Goal: Task Accomplishment & Management: Manage account settings

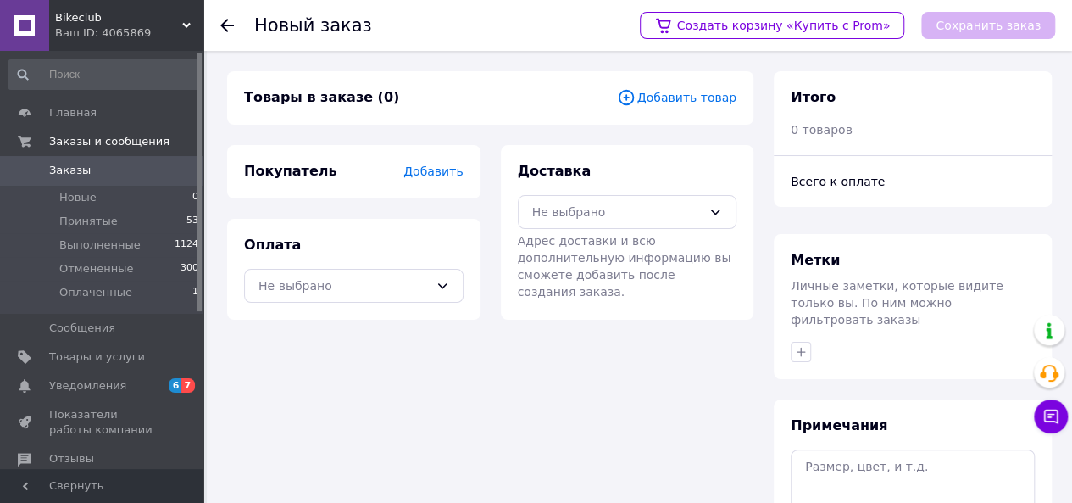
click at [651, 96] on span "Добавить товар" at bounding box center [677, 97] width 120 height 19
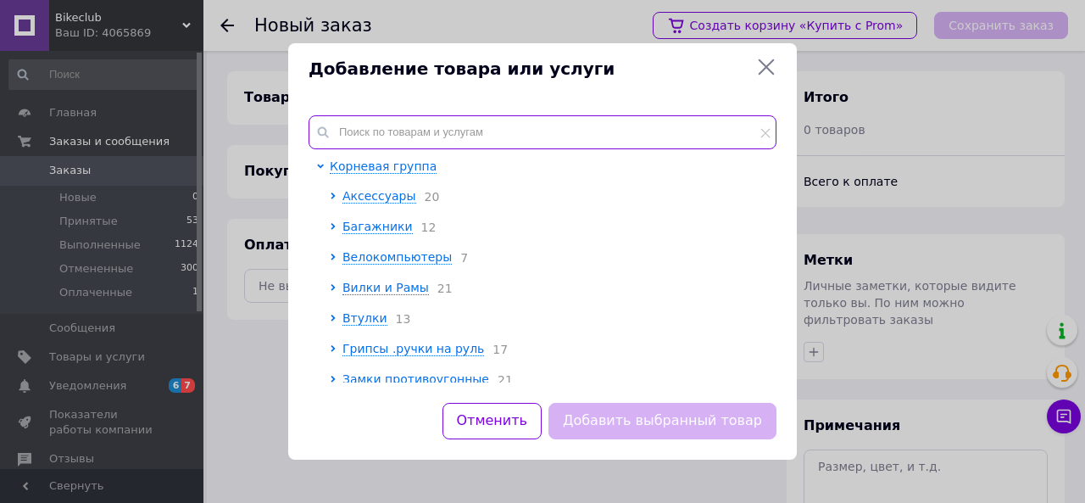
click at [496, 125] on input "text" at bounding box center [543, 132] width 468 height 34
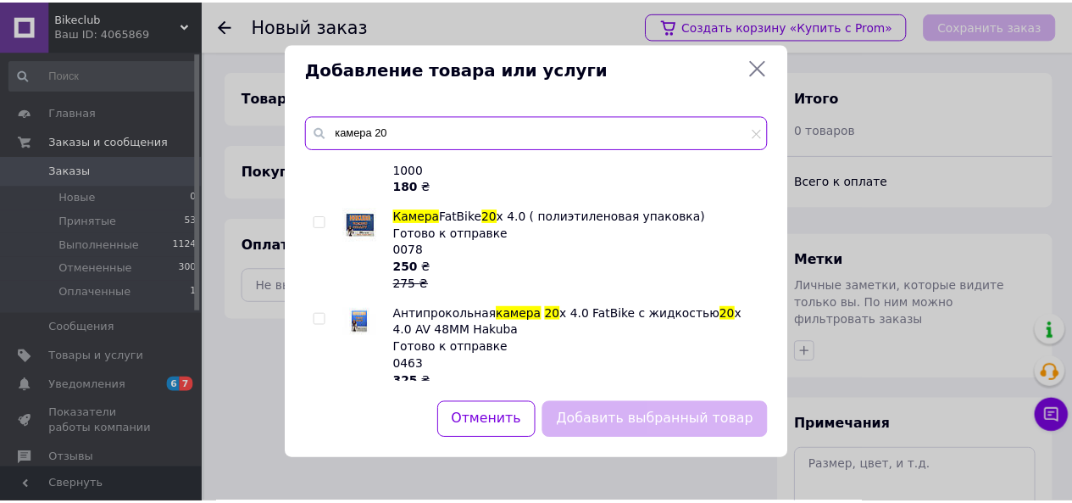
scroll to position [572, 0]
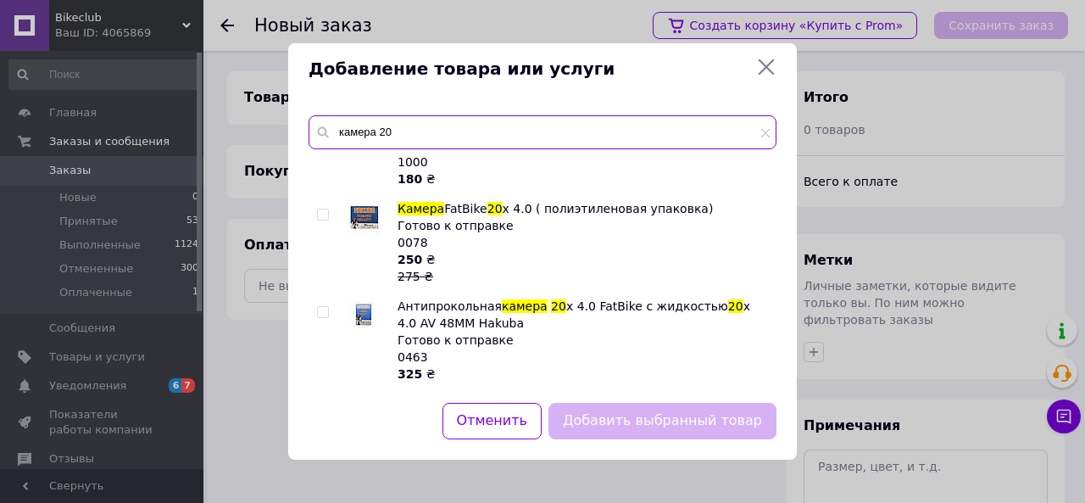
type input "камера 20"
click at [321, 309] on input "checkbox" at bounding box center [322, 312] width 11 height 11
checkbox input "true"
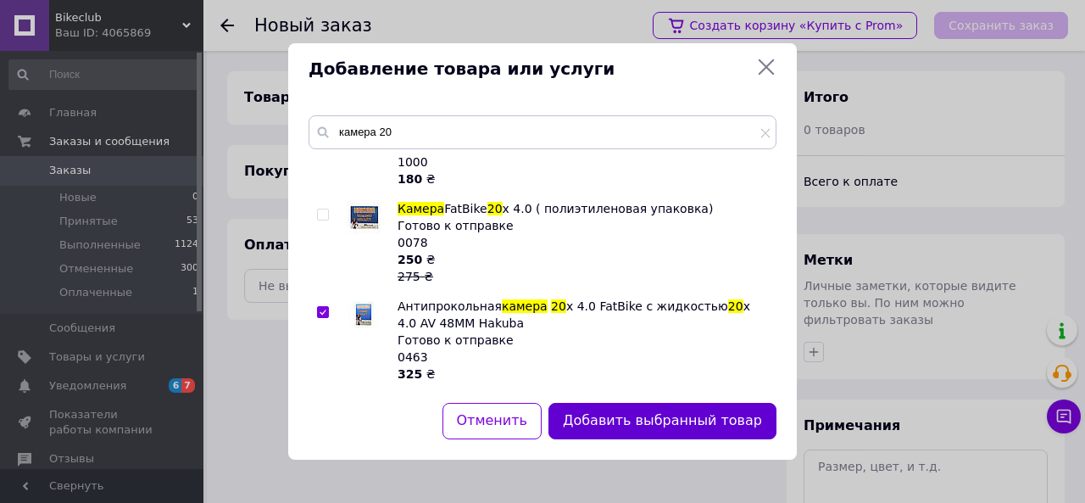
click at [641, 416] on button "Добавить выбранный товар" at bounding box center [662, 421] width 228 height 36
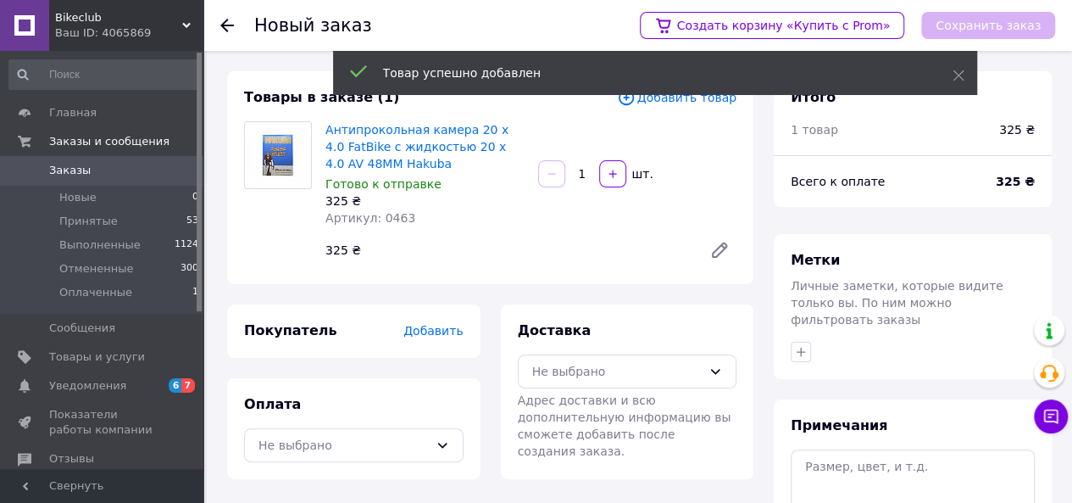
click at [427, 331] on span "Добавить" at bounding box center [432, 331] width 59 height 14
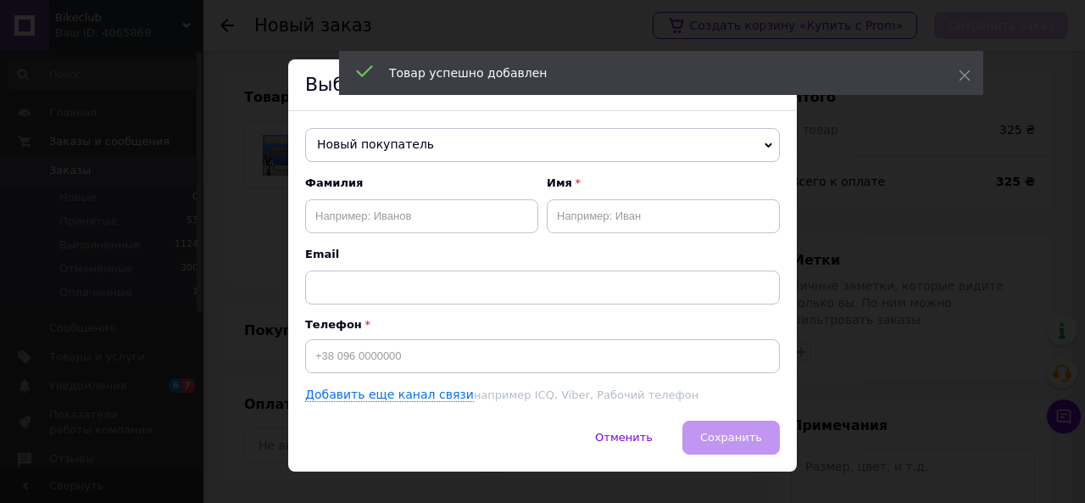
click at [404, 121] on div "Новый покупатель [PERSON_NAME] [PHONE_NUMBER] [PERSON_NAME] [PHONE_NUMBER] Грег…" at bounding box center [542, 265] width 509 height 309
click at [402, 144] on span "Новый покупатель" at bounding box center [542, 145] width 475 height 34
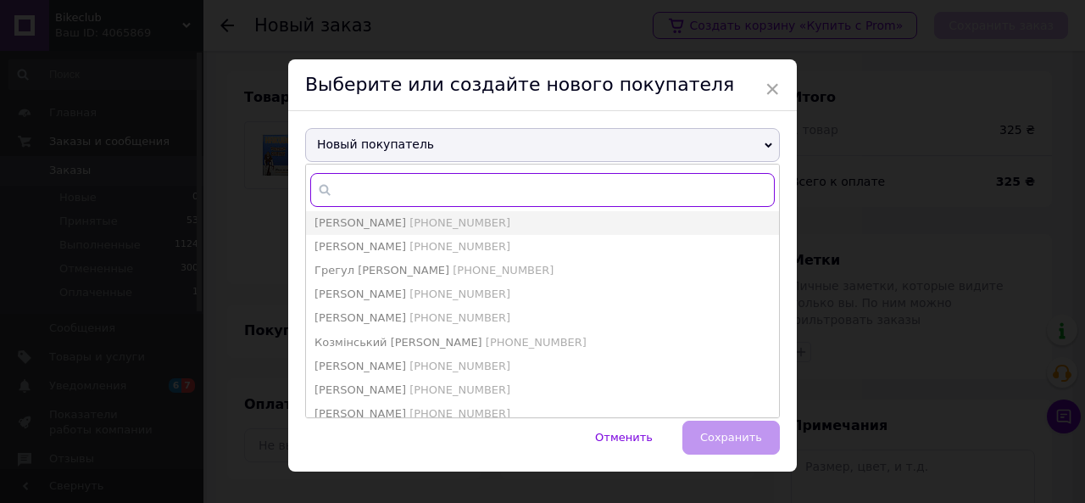
click at [386, 181] on input "text" at bounding box center [542, 190] width 464 height 34
type input "сул"
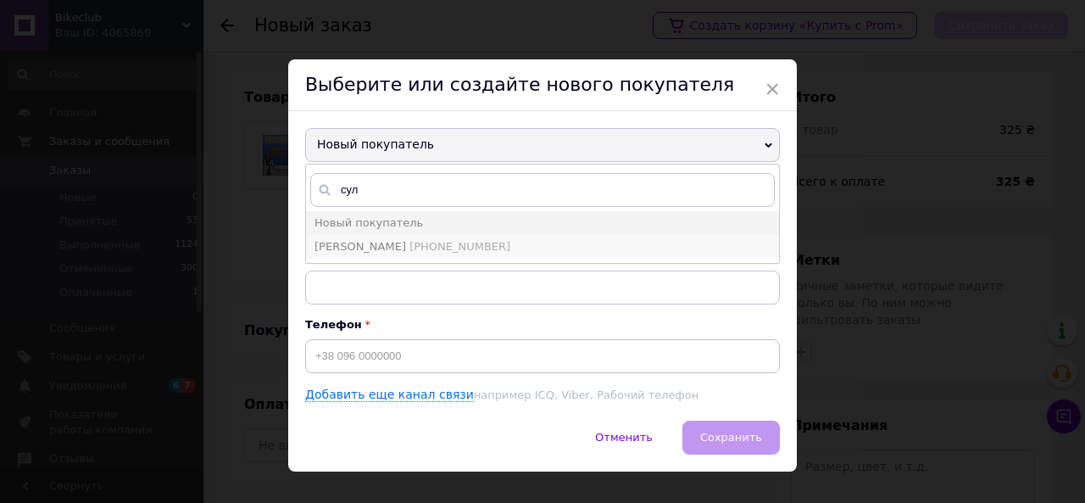
click at [429, 245] on span "[PHONE_NUMBER]" at bounding box center [459, 246] width 101 height 13
type input "[PERSON_NAME]"
type input "[PHONE_NUMBER]"
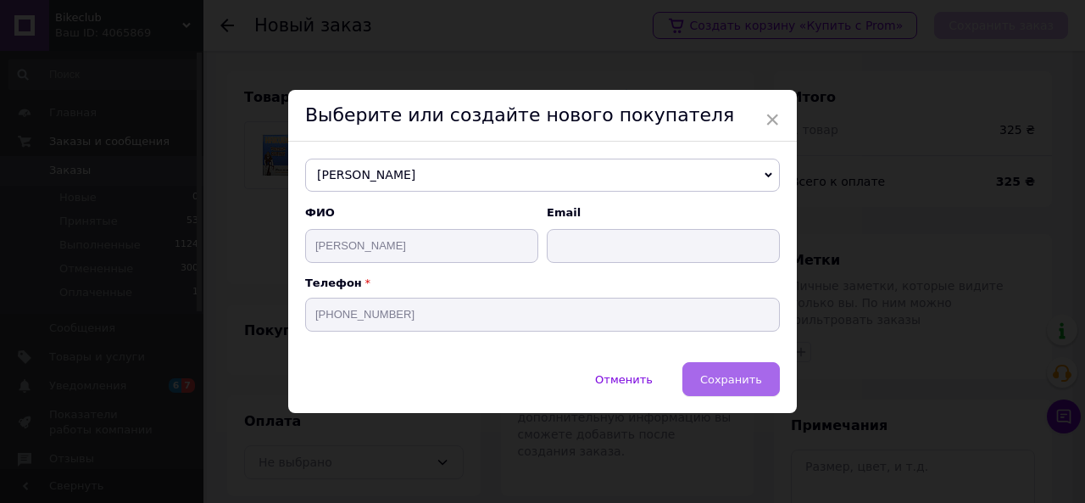
click at [720, 385] on span "Сохранить" at bounding box center [731, 379] width 62 height 13
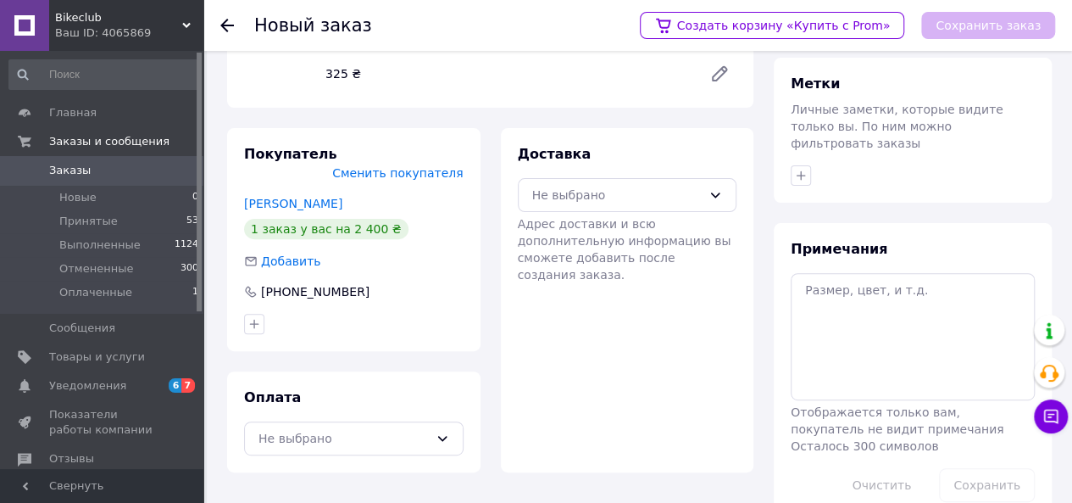
scroll to position [194, 0]
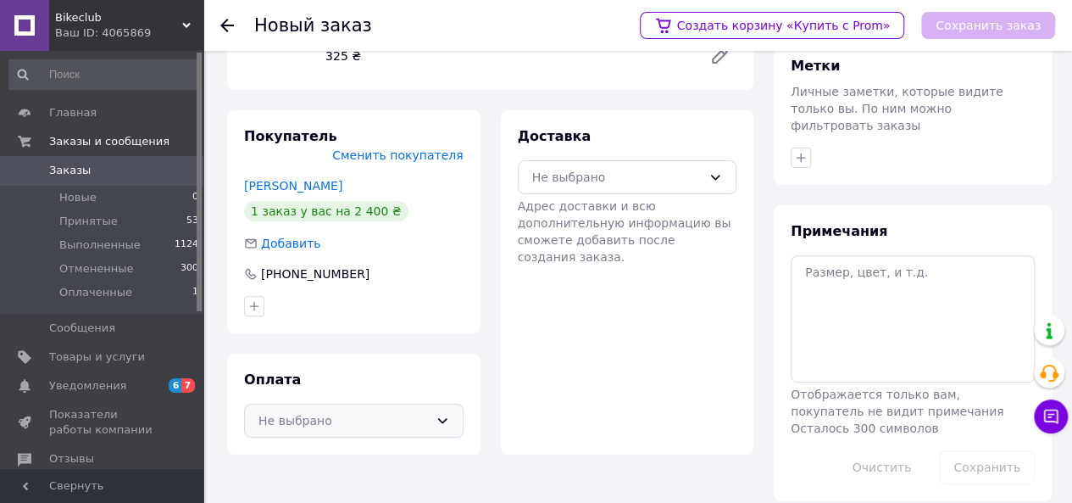
click at [310, 411] on div "Не выбрано" at bounding box center [344, 420] width 170 height 19
click at [341, 481] on span "Наложенный платеж" at bounding box center [366, 489] width 165 height 17
click at [341, 475] on div "Товары в заказе (1) Добавить товар Антипрокольная камера 20 x 4.0 FatBike с жид…" at bounding box center [490, 189] width 547 height 624
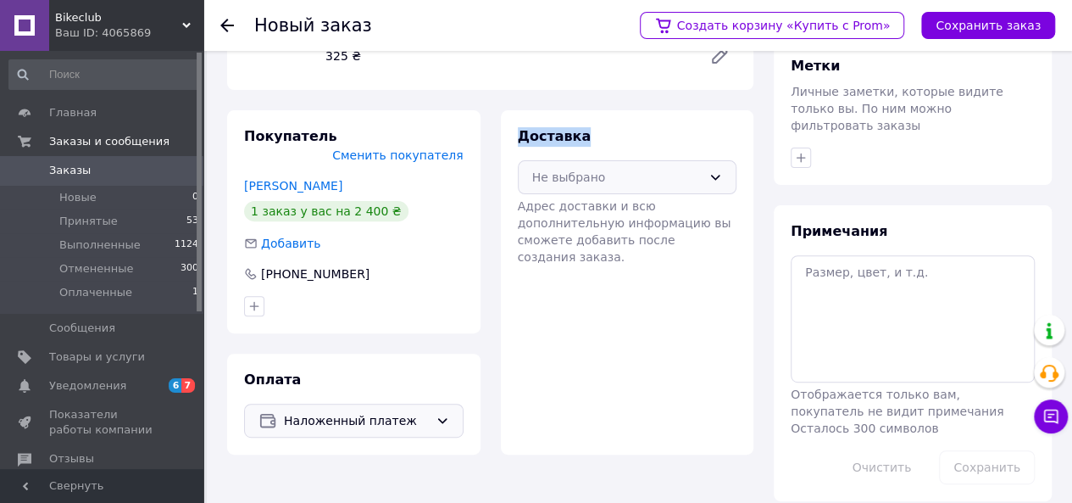
click at [607, 172] on div "Не выбрано" at bounding box center [617, 177] width 170 height 19
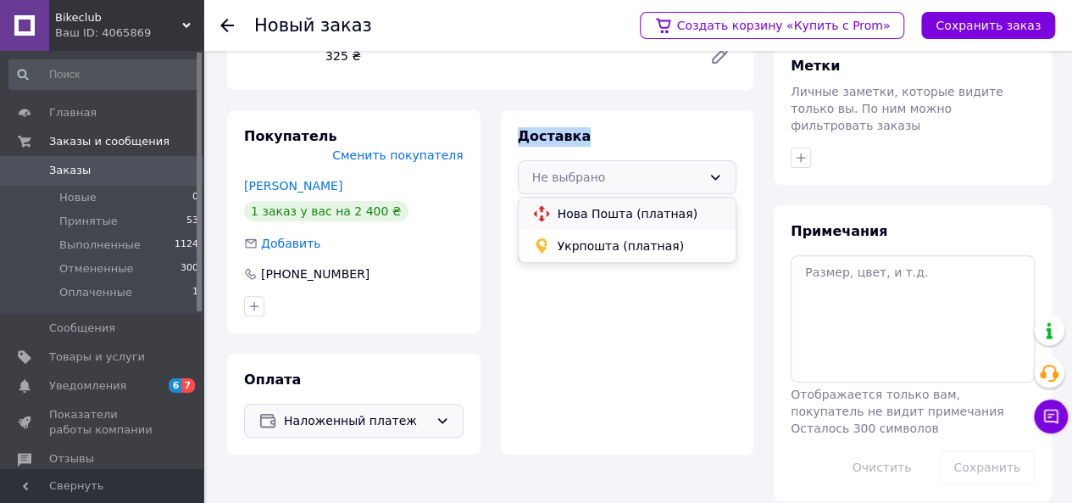
click at [611, 218] on span "Нова Пошта (платная)" at bounding box center [640, 213] width 165 height 17
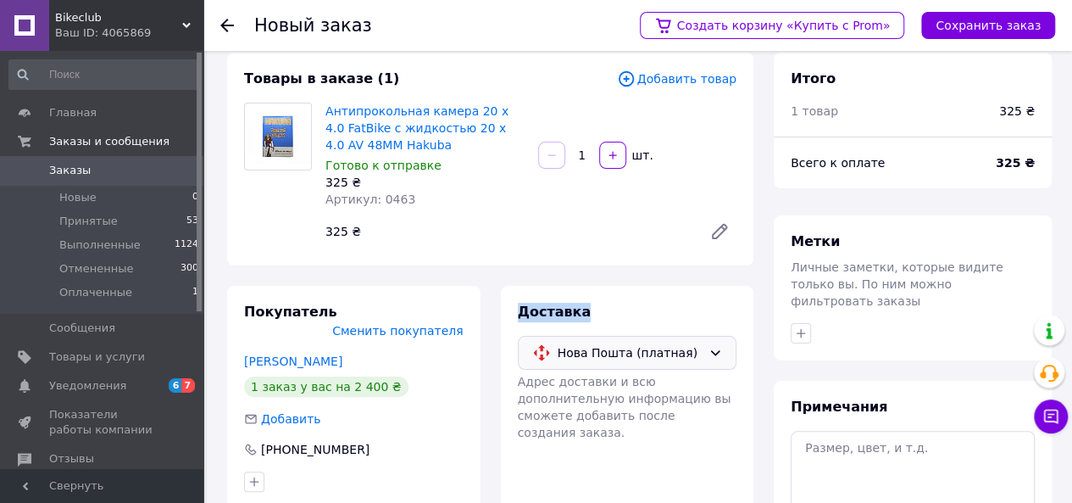
scroll to position [0, 0]
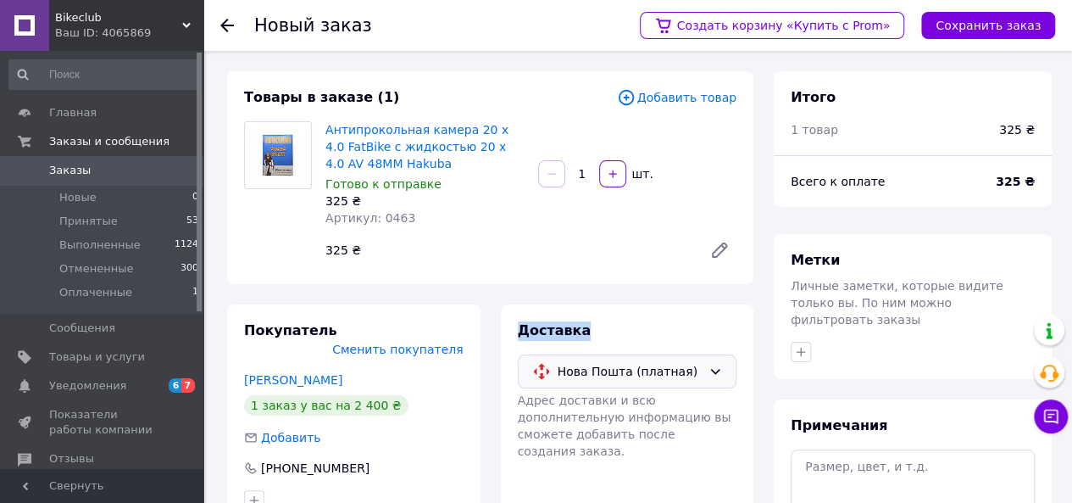
click at [603, 241] on div "325 ₴" at bounding box center [507, 250] width 377 height 24
click at [606, 181] on button "button" at bounding box center [612, 173] width 27 height 27
type input "3"
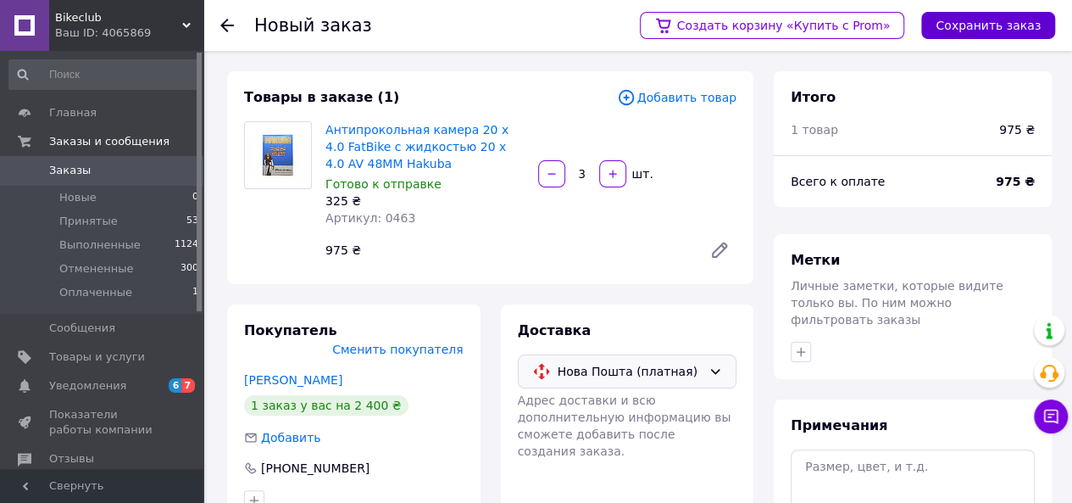
click at [1002, 20] on button "Сохранить заказ" at bounding box center [988, 25] width 134 height 27
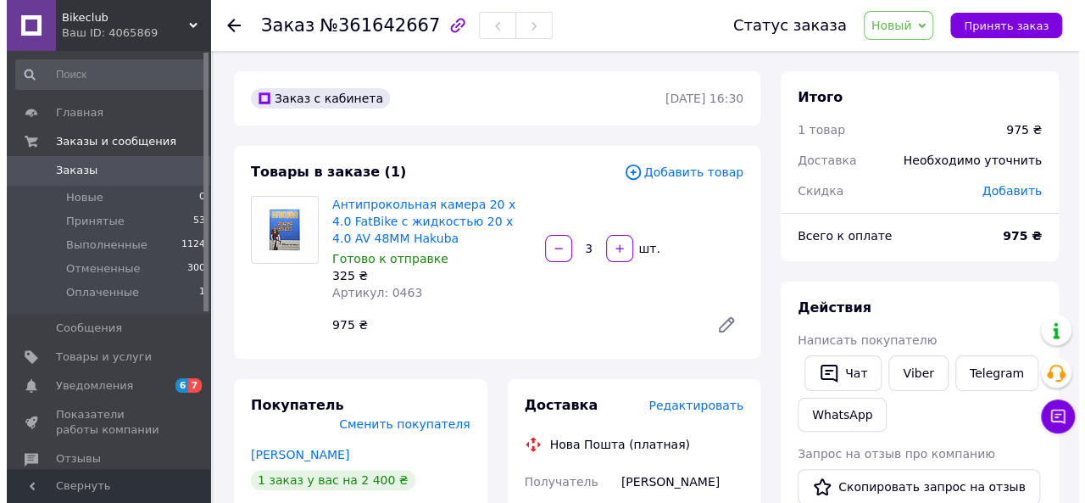
scroll to position [282, 0]
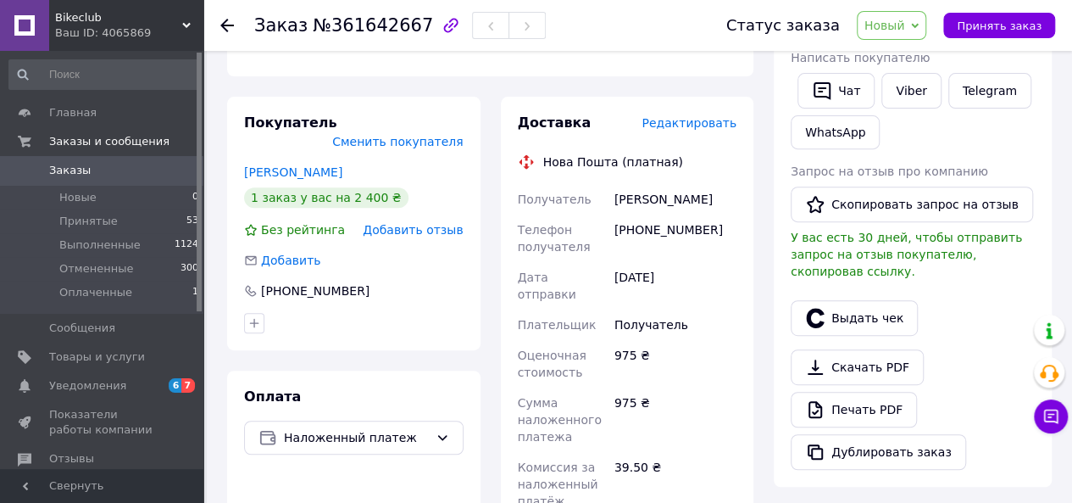
click at [705, 120] on span "Редактировать" at bounding box center [689, 123] width 95 height 14
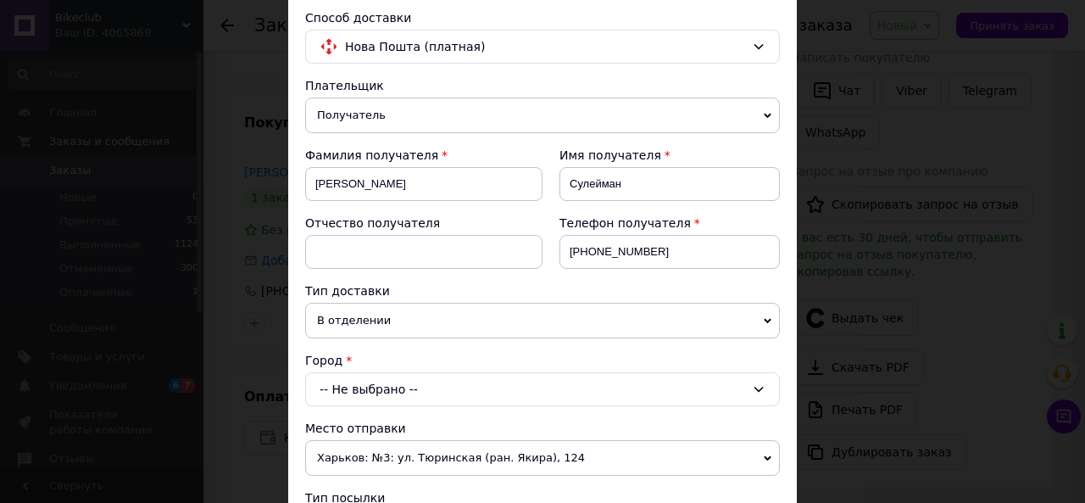
scroll to position [141, 0]
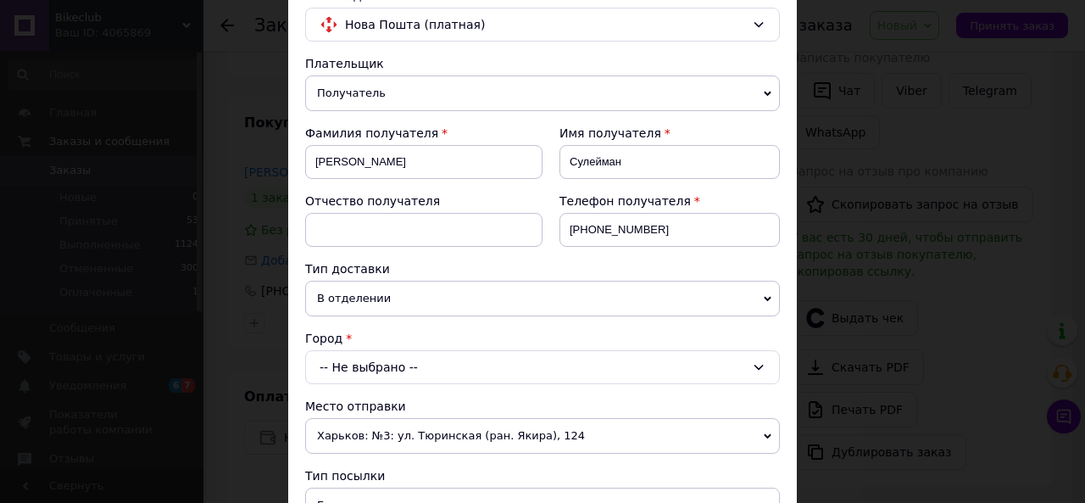
click at [415, 287] on span "В отделении" at bounding box center [542, 299] width 475 height 36
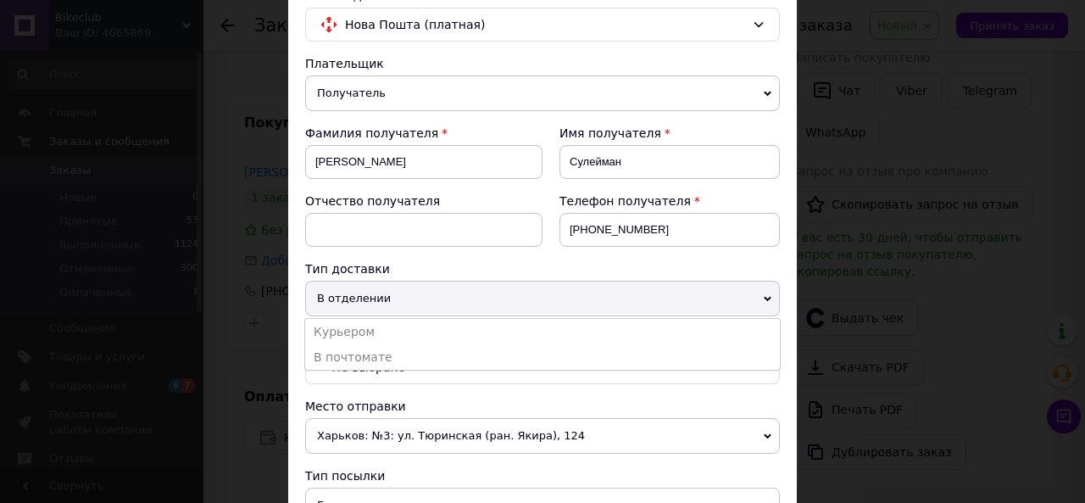
click at [309, 250] on div "Отчество получателя" at bounding box center [423, 226] width 237 height 68
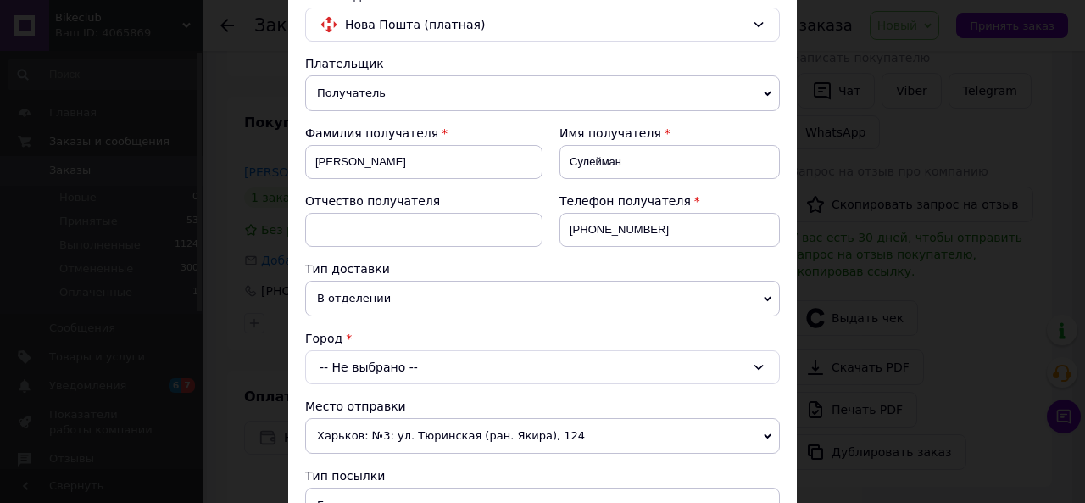
click at [350, 364] on div "-- Не выбрано --" at bounding box center [542, 367] width 475 height 34
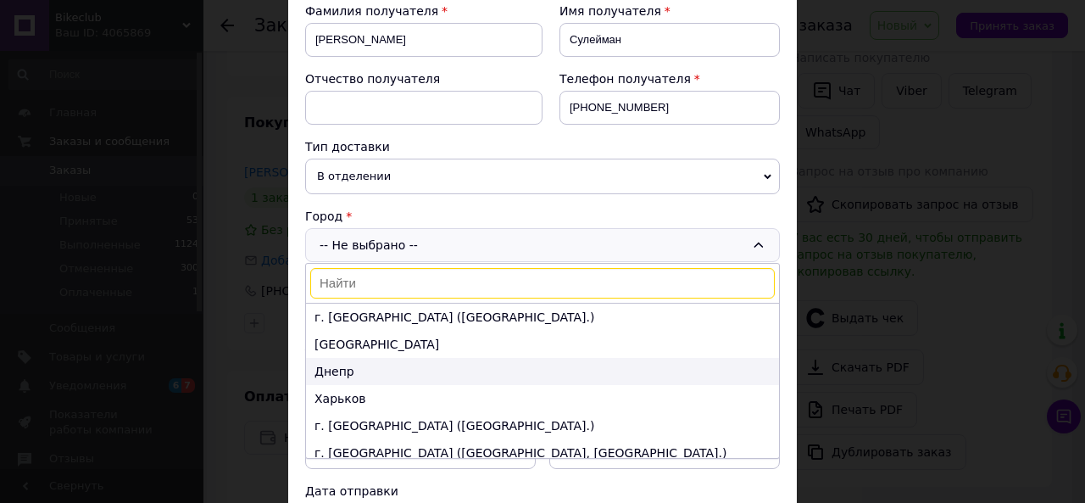
scroll to position [282, 0]
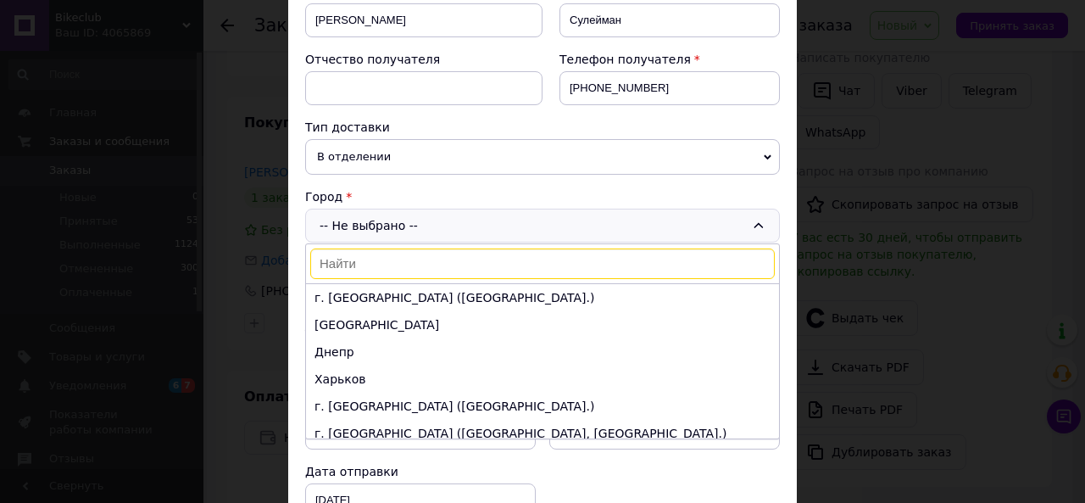
click at [373, 257] on input at bounding box center [542, 263] width 464 height 31
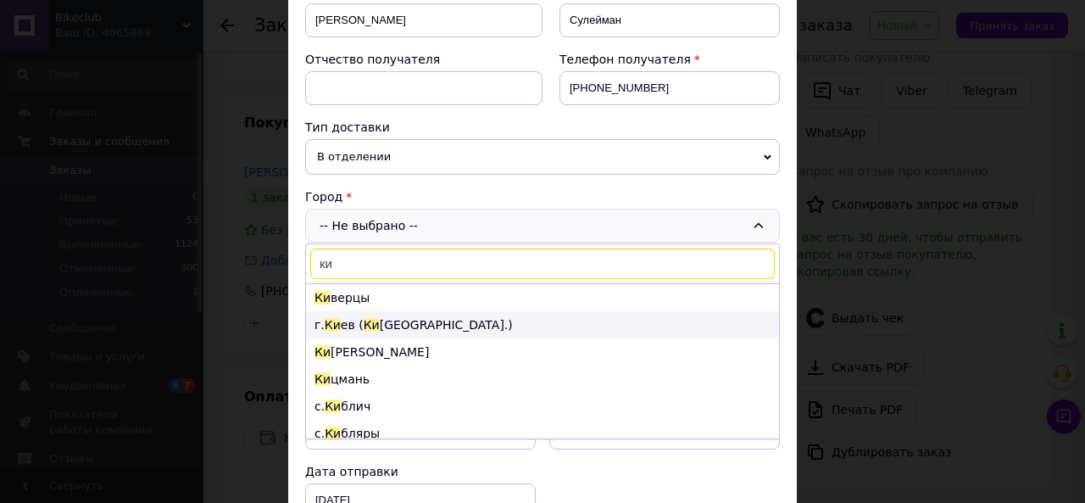
type input "ки"
click at [414, 320] on li "г. Ки ев ( Ки [GEOGRAPHIC_DATA].)" at bounding box center [542, 324] width 473 height 27
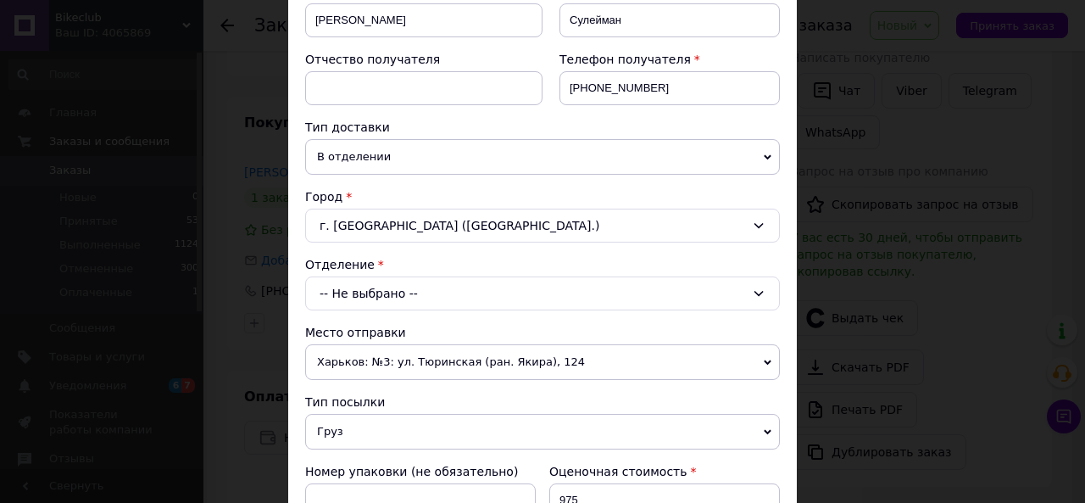
click at [360, 281] on div "-- Не выбрано --" at bounding box center [542, 293] width 475 height 34
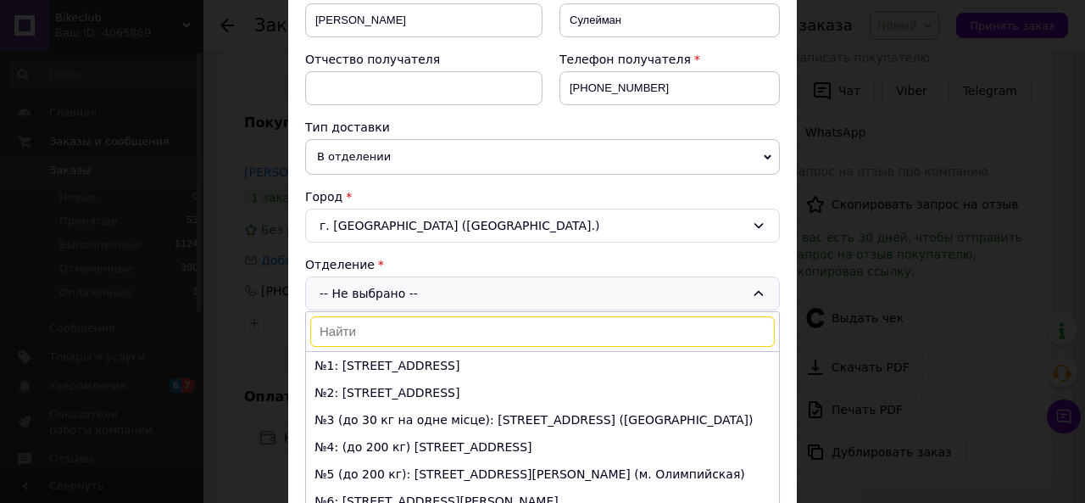
click at [352, 331] on input at bounding box center [542, 331] width 464 height 31
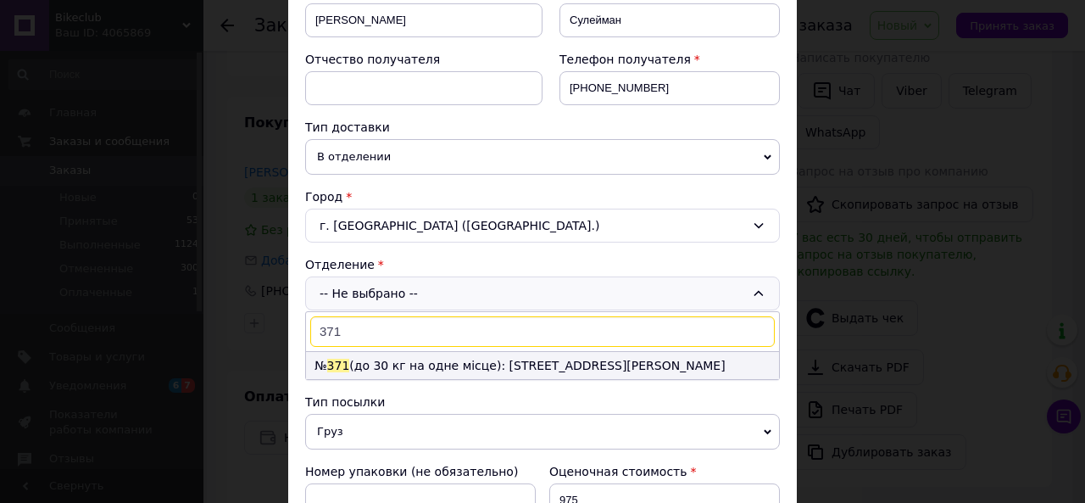
type input "371"
click at [468, 363] on li "№ 371 (до 30 кг на одне місце): [STREET_ADDRESS][PERSON_NAME]" at bounding box center [542, 365] width 473 height 27
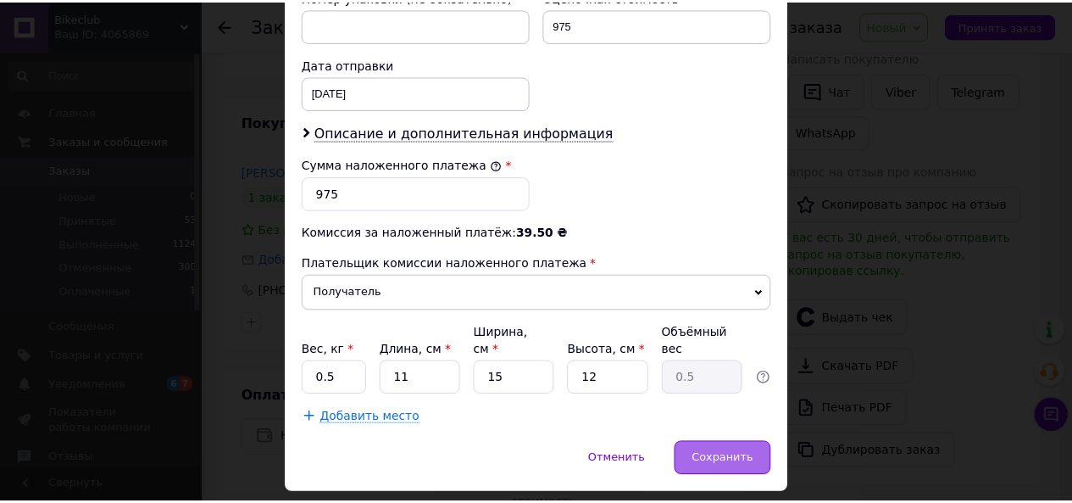
scroll to position [781, 0]
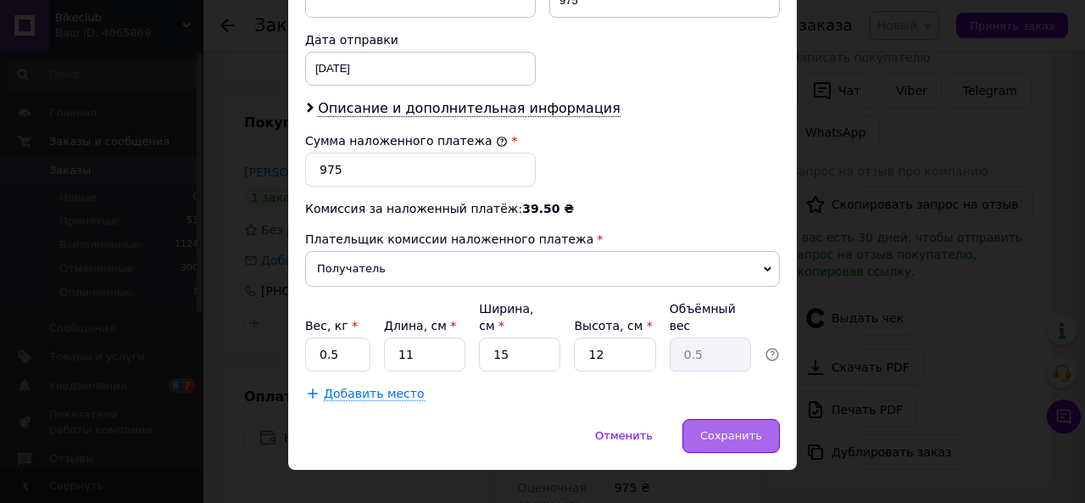
click at [731, 429] on span "Сохранить" at bounding box center [731, 435] width 62 height 13
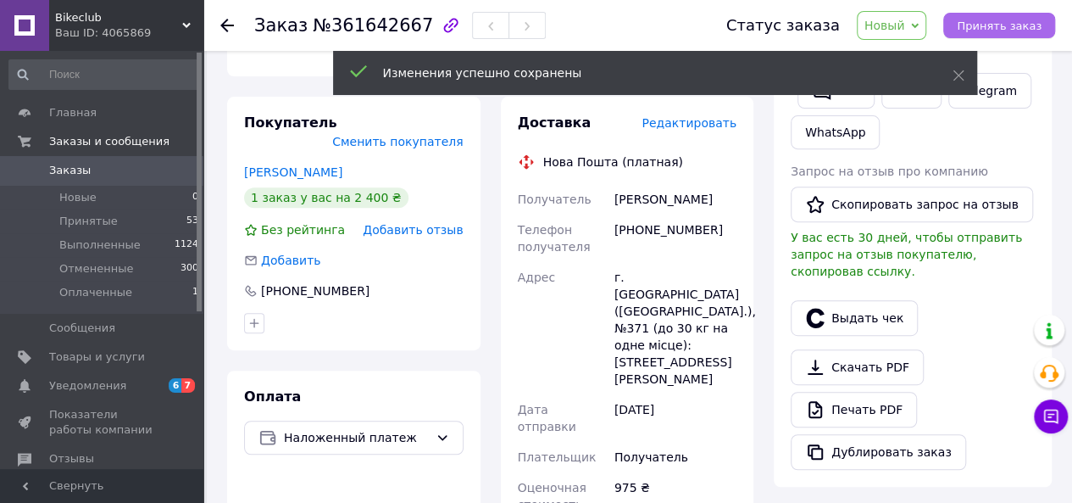
click at [1007, 17] on button "Принять заказ" at bounding box center [999, 25] width 112 height 25
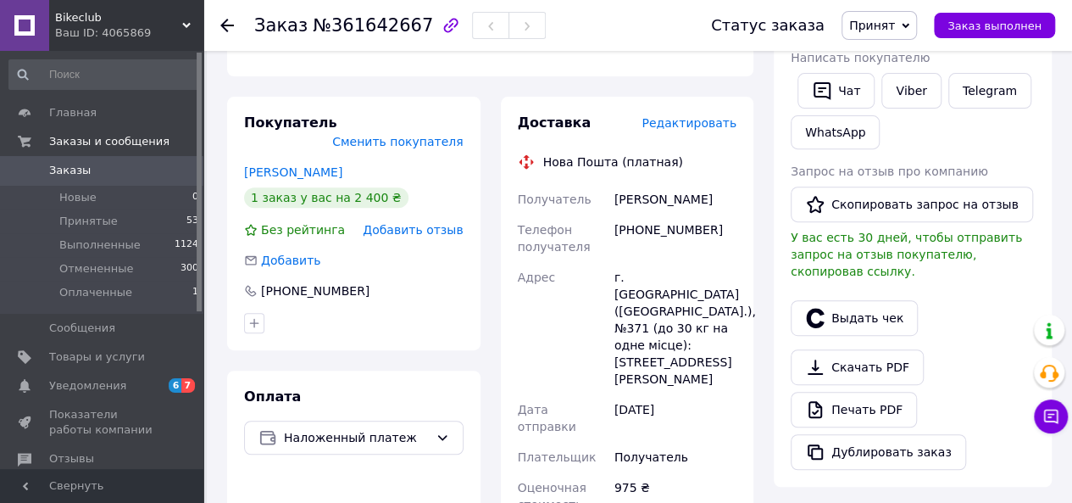
click at [231, 22] on icon at bounding box center [227, 26] width 14 height 14
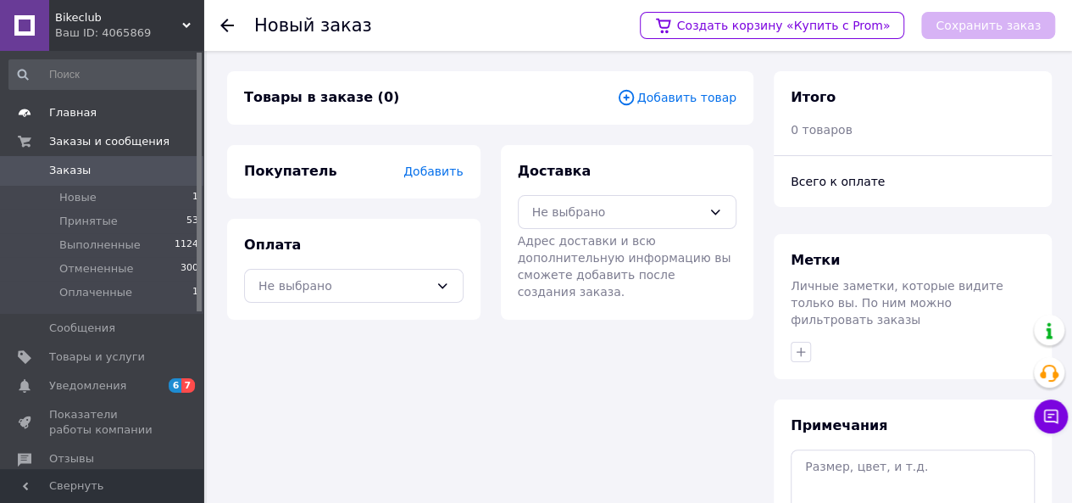
click at [153, 123] on link "Главная" at bounding box center [104, 112] width 209 height 29
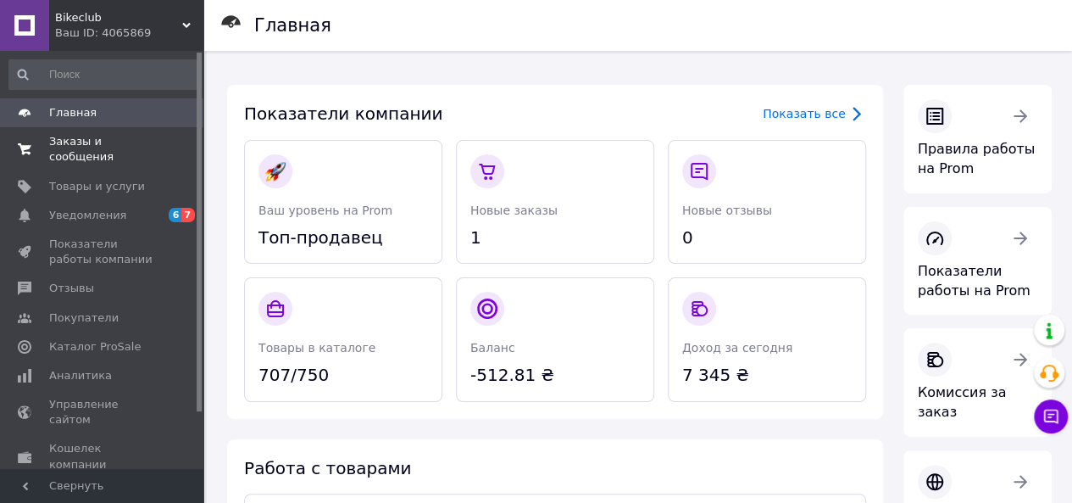
click at [136, 142] on span "Заказы и сообщения" at bounding box center [103, 149] width 108 height 31
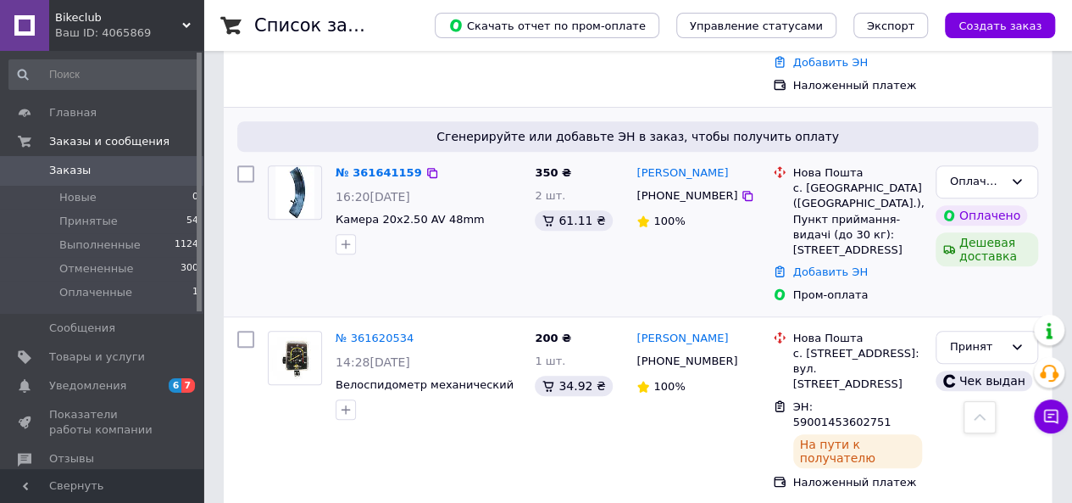
scroll to position [424, 0]
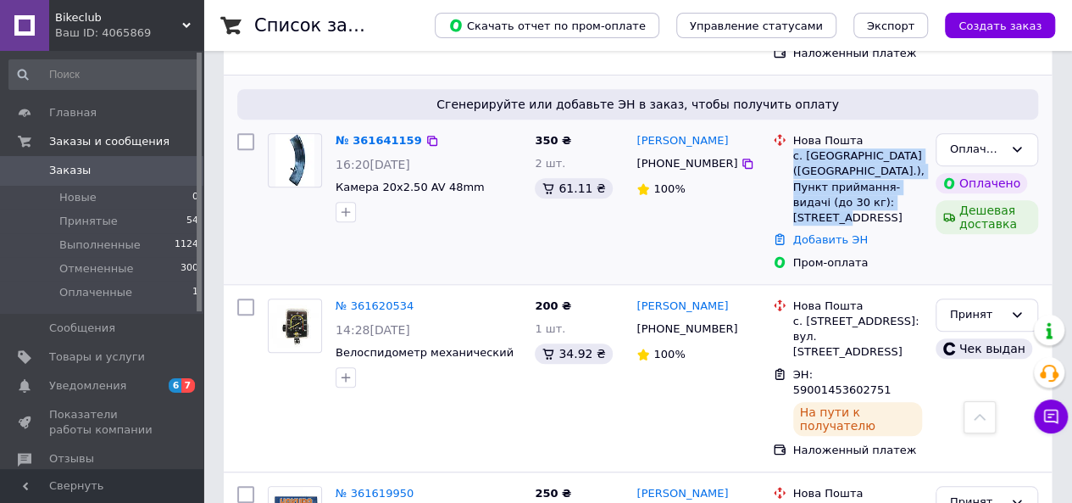
drag, startPoint x: 815, startPoint y: 124, endPoint x: 875, endPoint y: 168, distance: 74.6
click at [875, 168] on div "с. [GEOGRAPHIC_DATA] ([GEOGRAPHIC_DATA].), Пункт приймання-видачі (до 30 кг): […" at bounding box center [857, 186] width 129 height 77
copy div "с. [GEOGRAPHIC_DATA] ([GEOGRAPHIC_DATA].), Пункт приймання-видачі (до 30 кг): […"
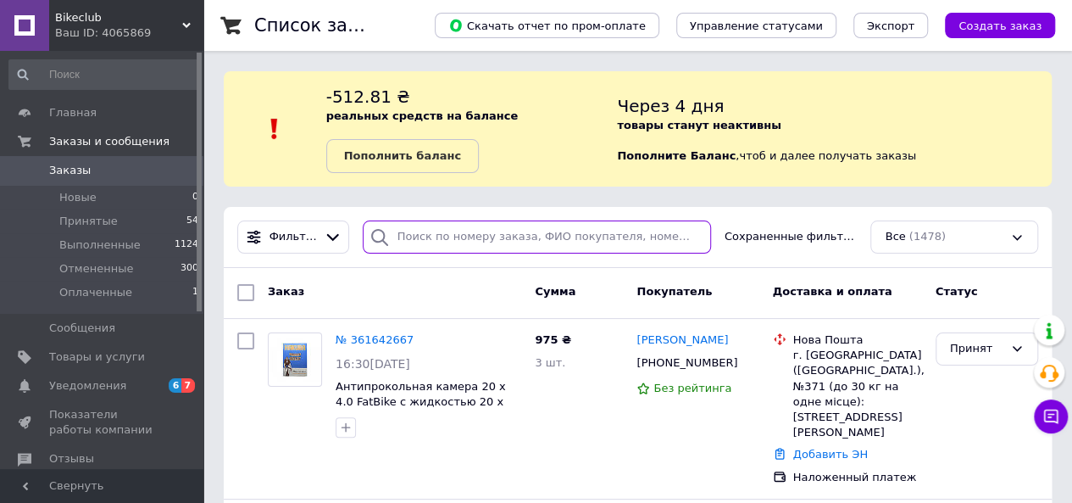
click at [429, 235] on input "search" at bounding box center [537, 236] width 348 height 33
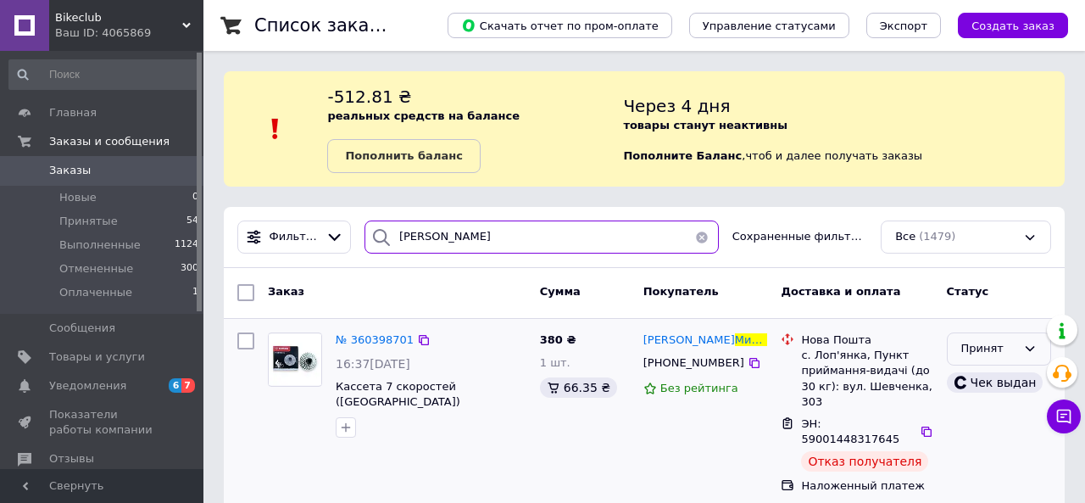
type input "[PERSON_NAME]"
click at [1004, 353] on div "Принят" at bounding box center [988, 349] width 55 height 18
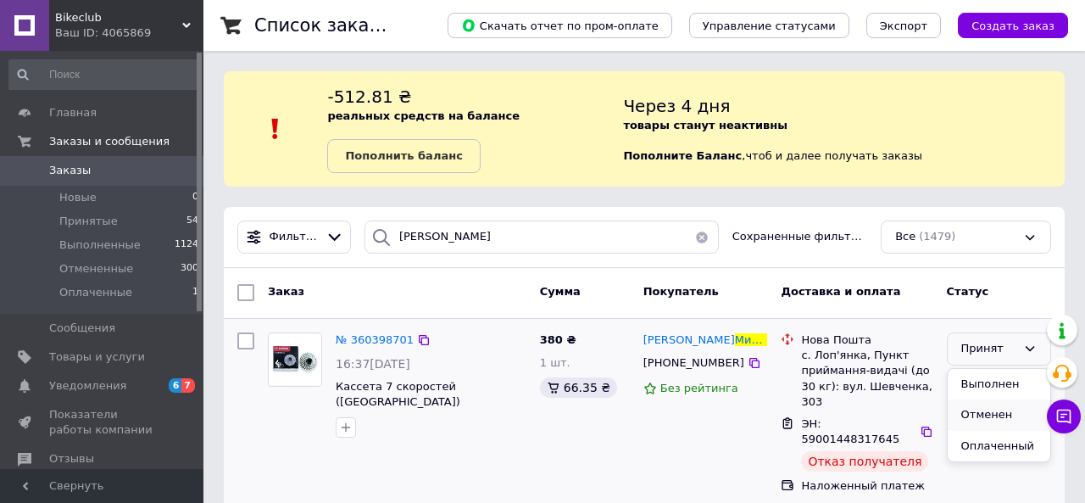
click at [987, 413] on li "Отменен" at bounding box center [999, 414] width 103 height 31
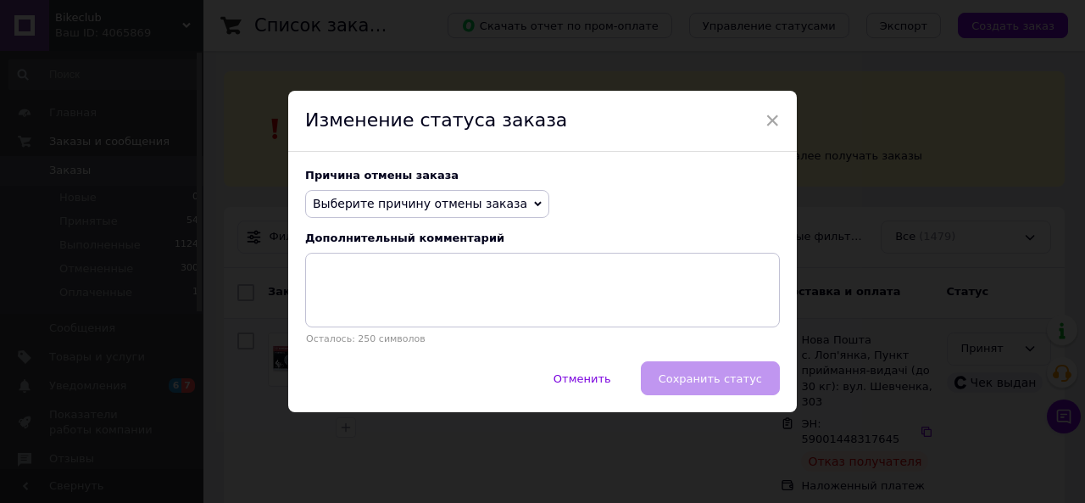
click at [478, 197] on span "Выберите причину отмены заказа" at bounding box center [420, 204] width 214 height 14
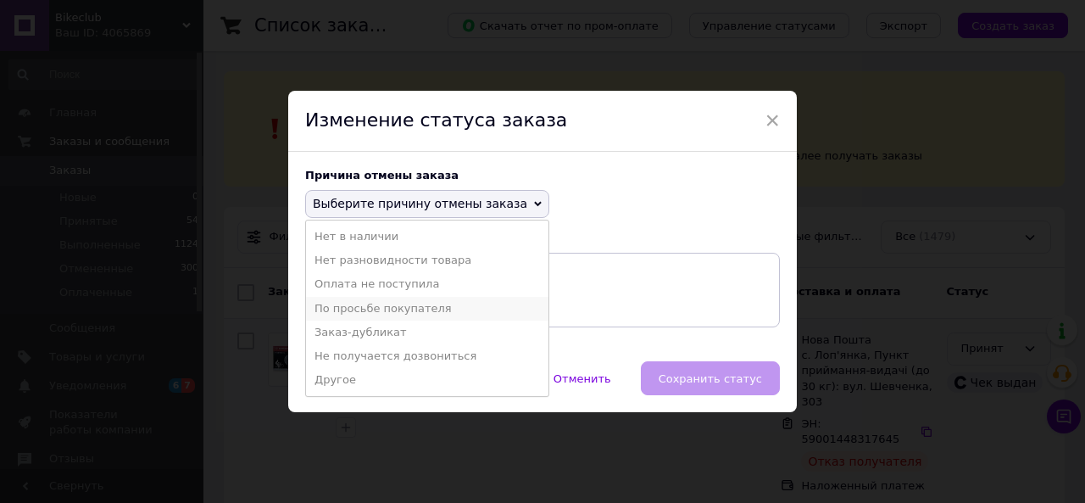
click at [447, 311] on li "По просьбе покупателя" at bounding box center [427, 309] width 242 height 24
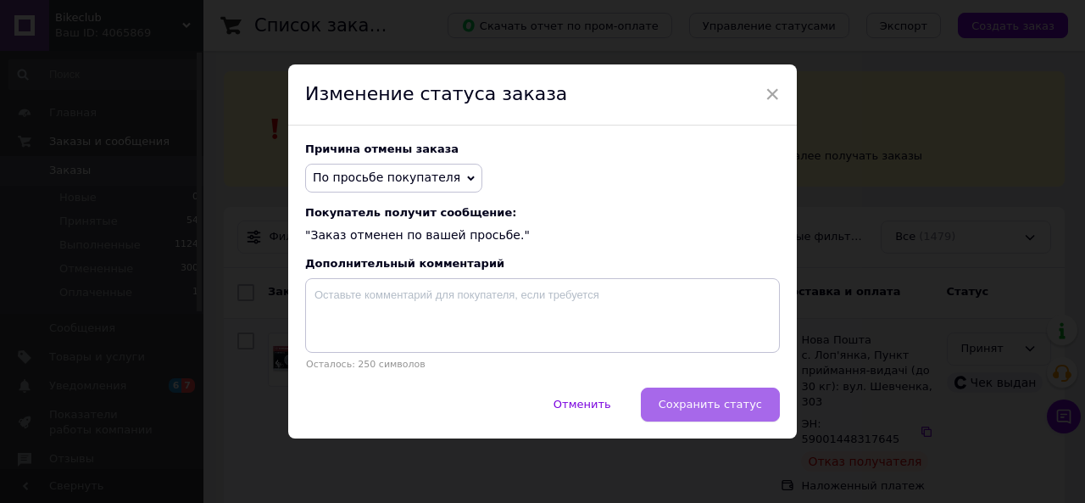
click at [712, 402] on span "Сохранить статус" at bounding box center [710, 404] width 103 height 13
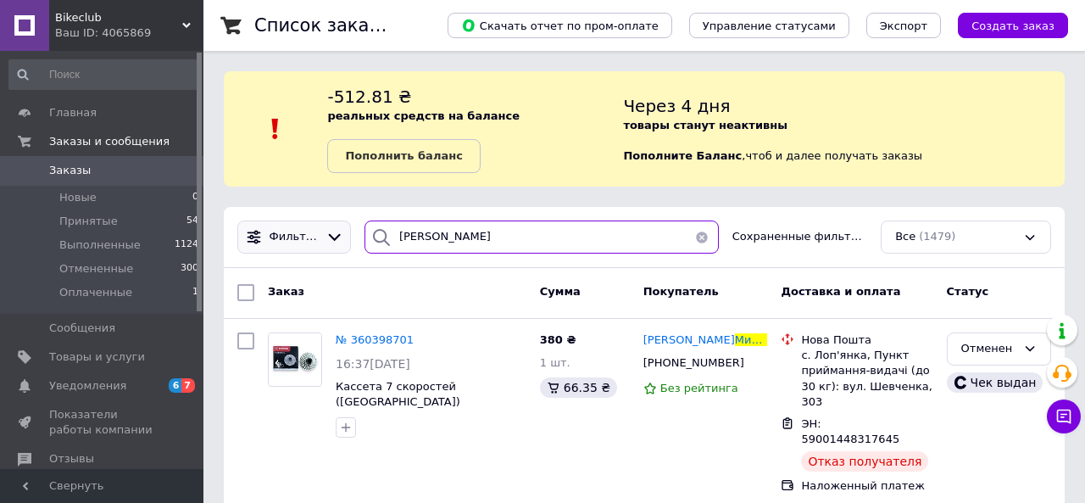
drag, startPoint x: 467, startPoint y: 231, endPoint x: 282, endPoint y: 225, distance: 184.9
click at [282, 225] on div "Фильтры [PERSON_NAME] Сохраненные фильтры: Все (1479)" at bounding box center [644, 236] width 827 height 33
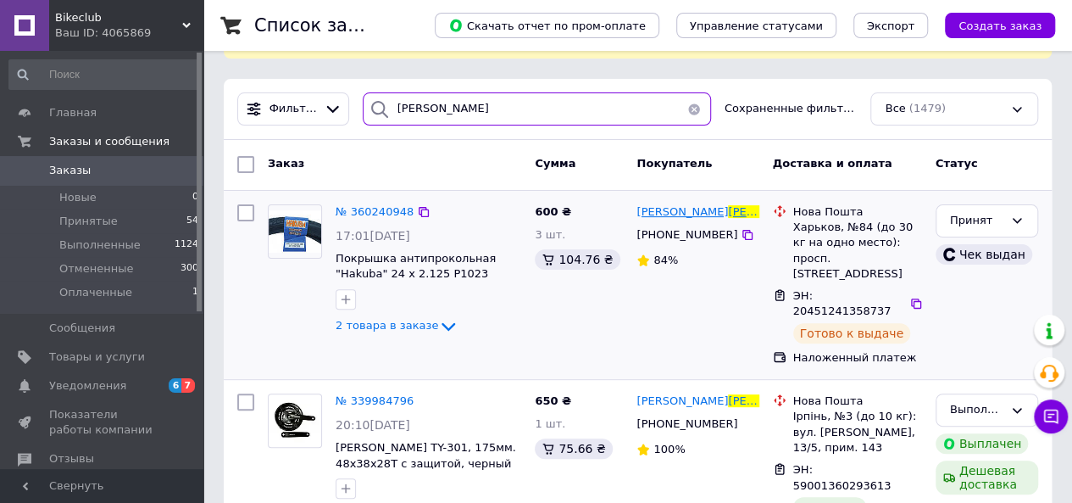
scroll to position [141, 0]
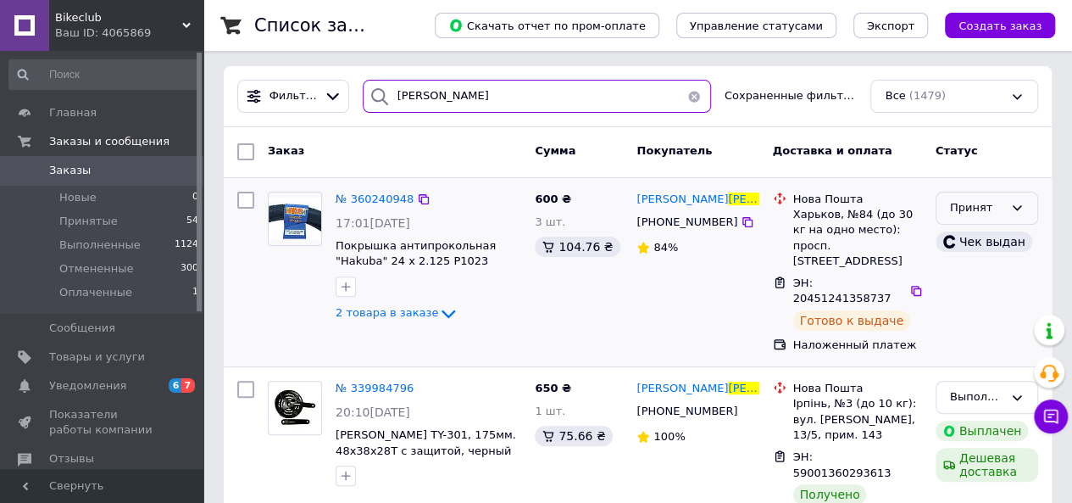
type input "[PERSON_NAME]"
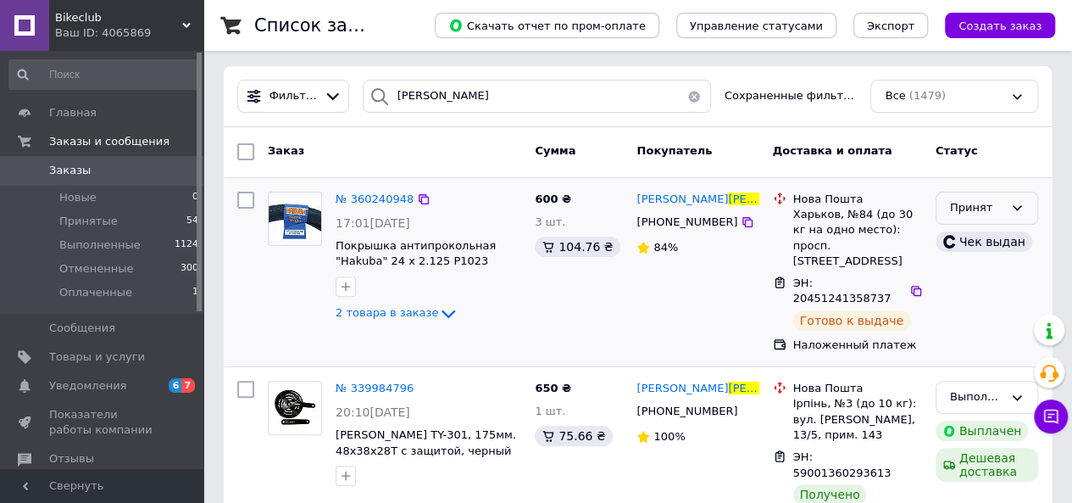
click at [980, 199] on div "Принят" at bounding box center [976, 208] width 53 height 18
click at [975, 269] on li "Отменен" at bounding box center [987, 274] width 101 height 31
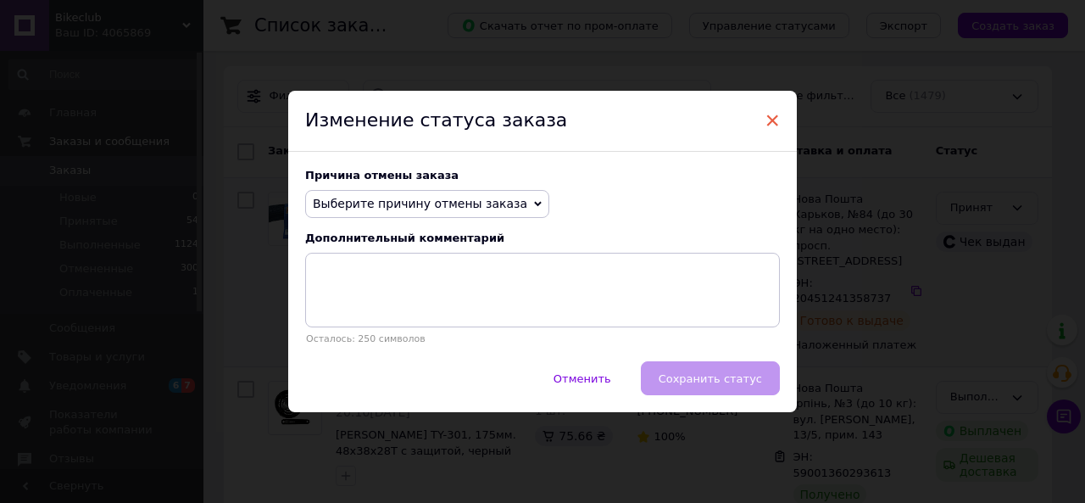
click at [768, 112] on span "×" at bounding box center [772, 120] width 15 height 29
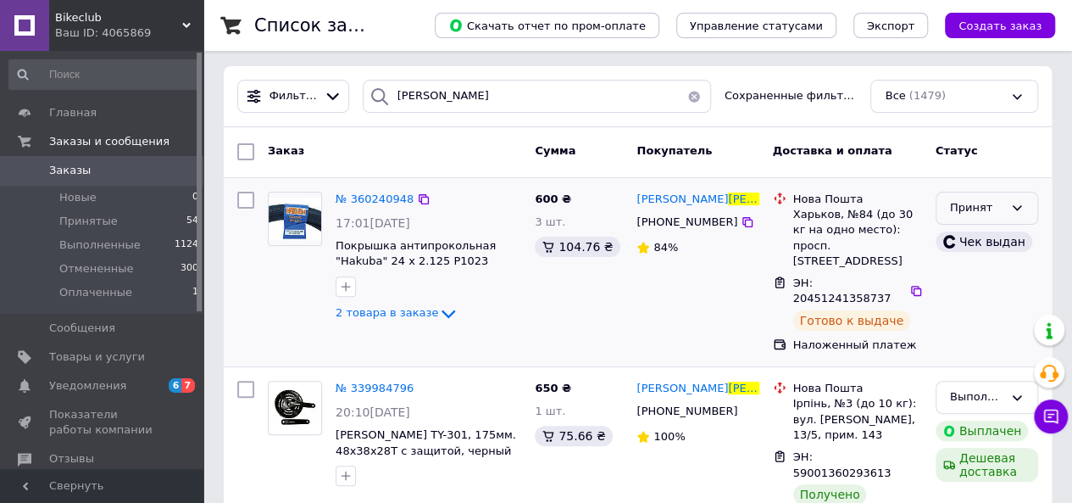
click at [1001, 203] on div "Принят" at bounding box center [976, 208] width 53 height 18
click at [985, 277] on li "Отменен" at bounding box center [987, 274] width 101 height 31
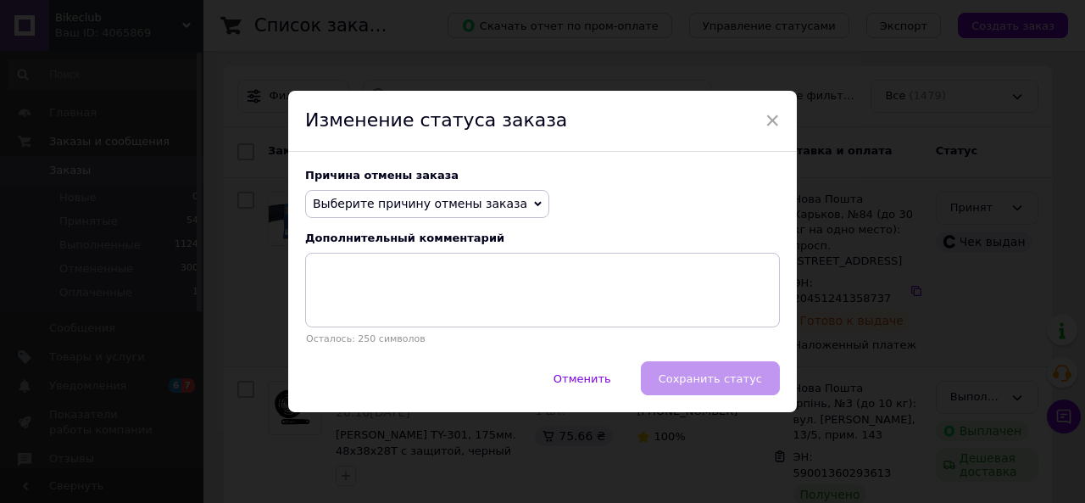
drag, startPoint x: 470, startPoint y: 208, endPoint x: 463, endPoint y: 214, distance: 9.7
click at [469, 208] on span "Выберите причину отмены заказа" at bounding box center [420, 204] width 214 height 14
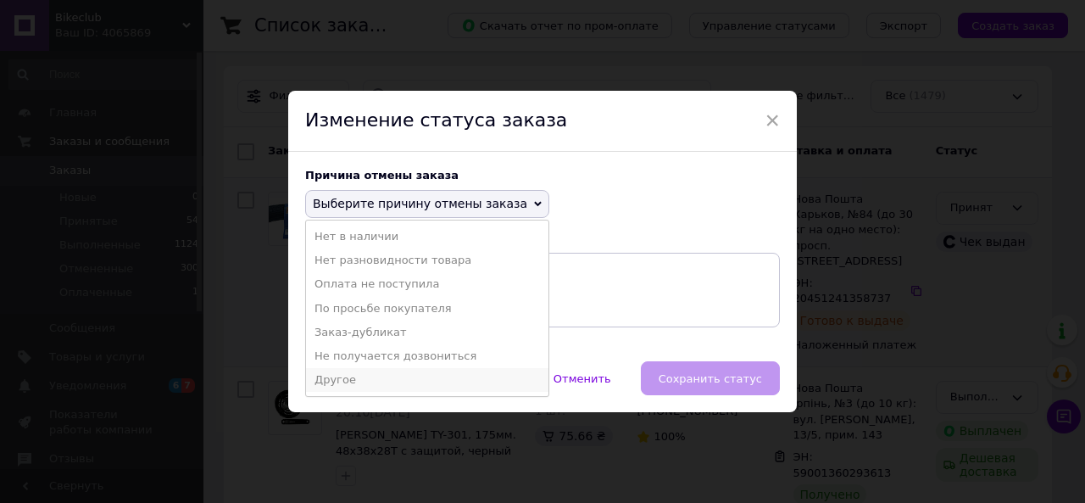
click at [431, 375] on li "Другое" at bounding box center [427, 380] width 242 height 24
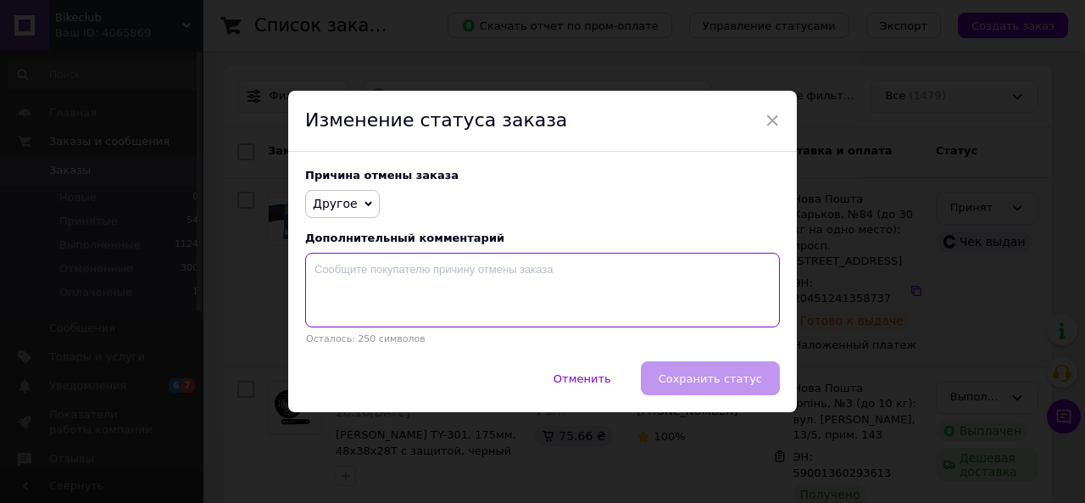
click at [428, 303] on textarea at bounding box center [542, 290] width 475 height 75
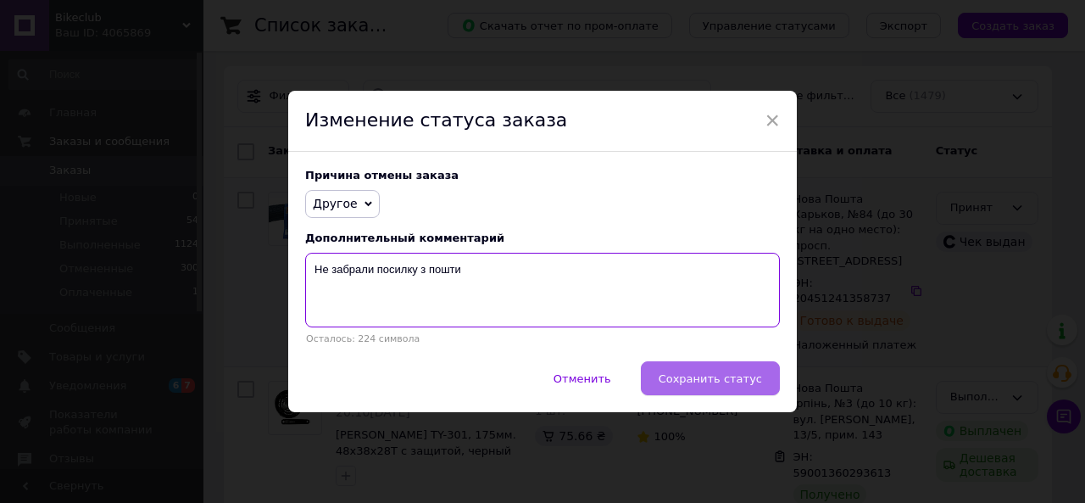
type textarea "Не забрали посилку з пошти"
click at [698, 372] on span "Сохранить статус" at bounding box center [710, 378] width 103 height 13
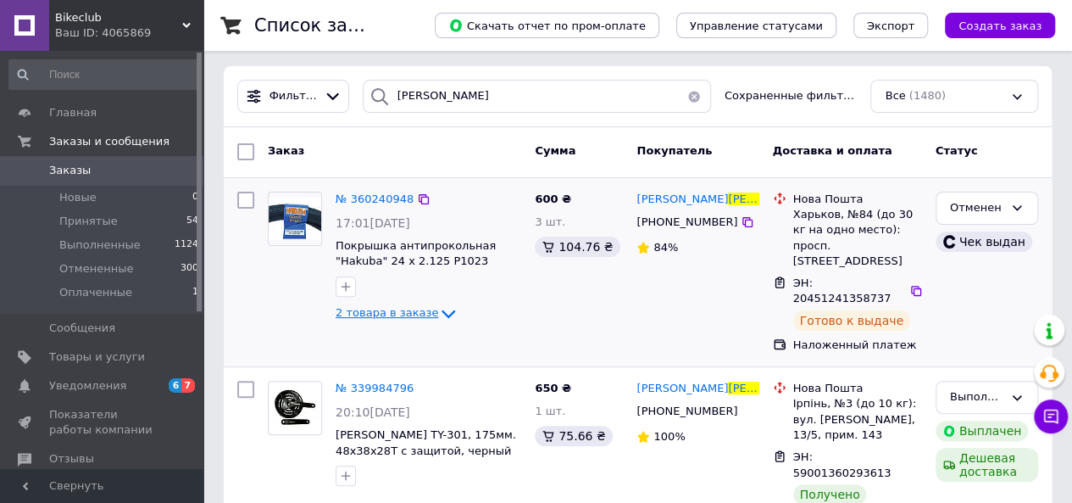
click at [422, 309] on span "2 товара в заказе" at bounding box center [387, 313] width 103 height 13
